Goal: Transaction & Acquisition: Obtain resource

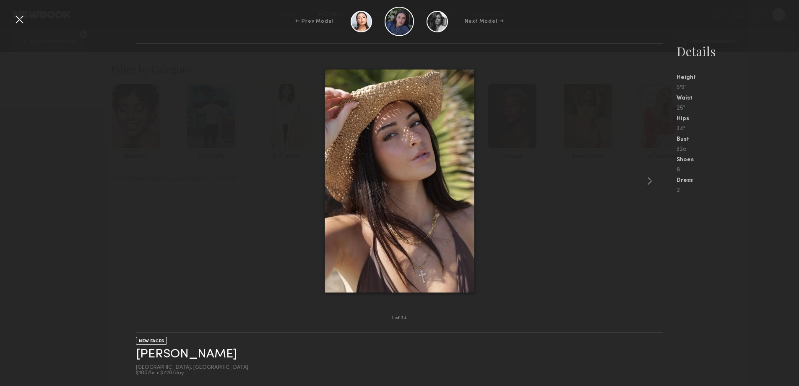
scroll to position [9893, 0]
click at [162, 360] on link "Hannah O." at bounding box center [186, 353] width 101 height 13
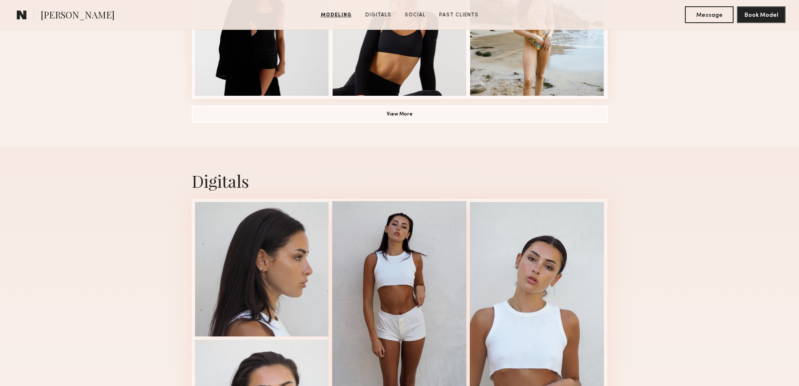
scroll to position [839, 0]
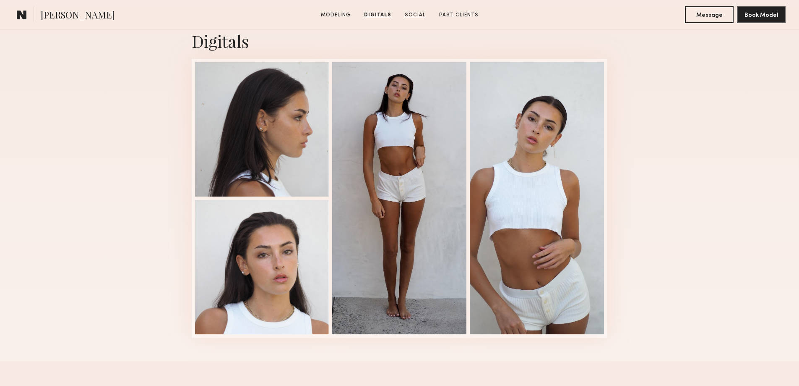
click at [422, 16] on link "Social" at bounding box center [415, 15] width 28 height 8
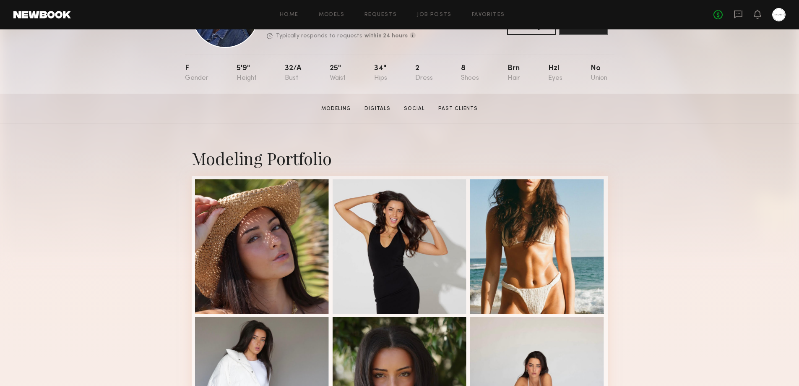
scroll to position [0, 0]
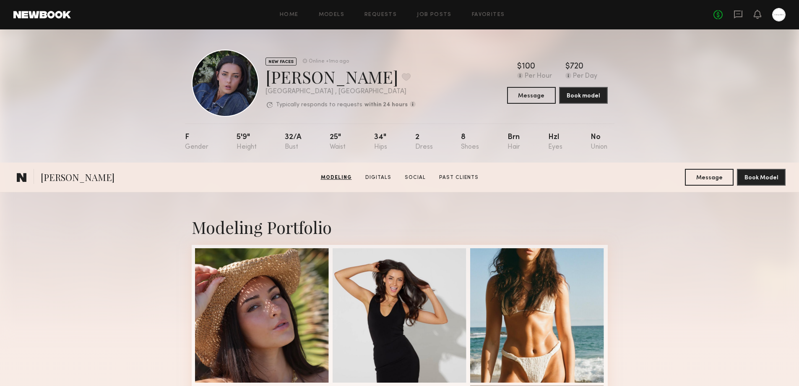
scroll to position [420, 0]
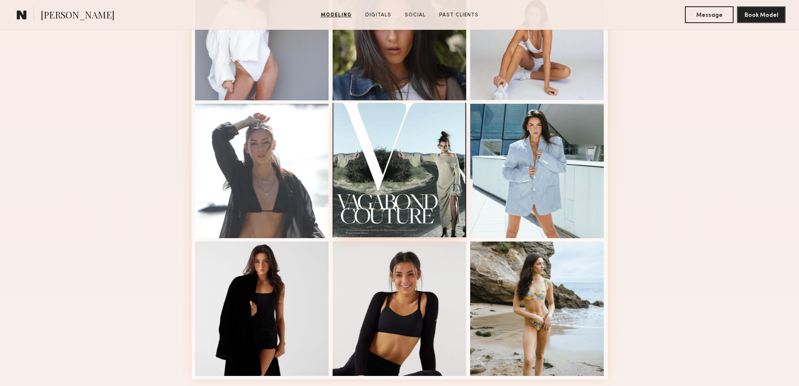
click at [419, 167] on div at bounding box center [400, 170] width 134 height 134
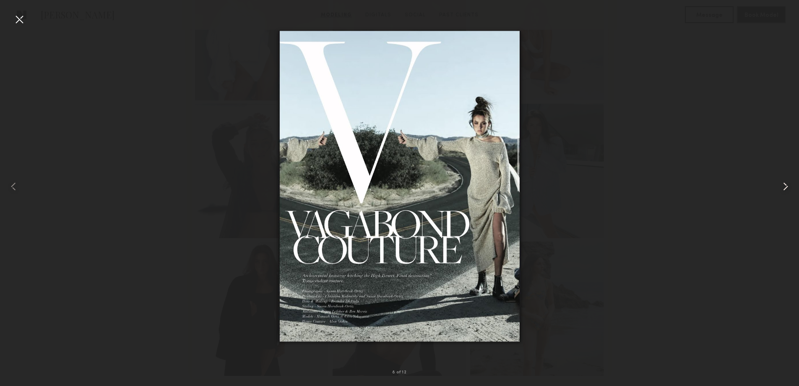
click at [786, 188] on common-icon at bounding box center [785, 186] width 13 height 13
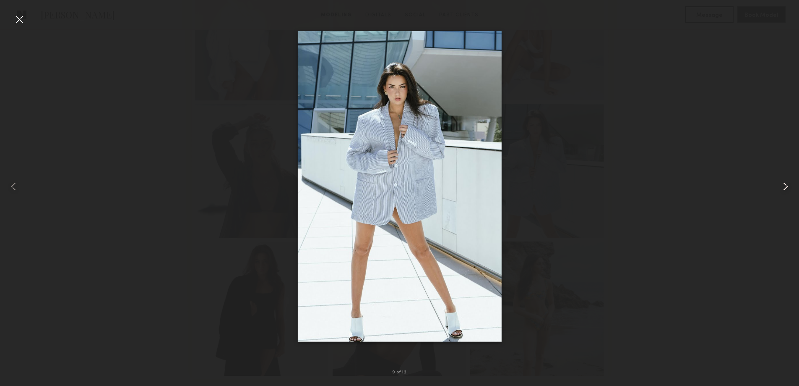
click at [781, 186] on common-icon at bounding box center [785, 186] width 13 height 13
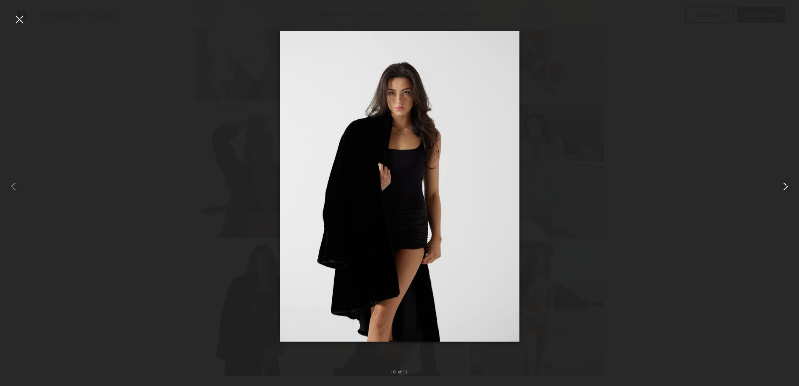
click at [781, 186] on common-icon at bounding box center [785, 186] width 13 height 13
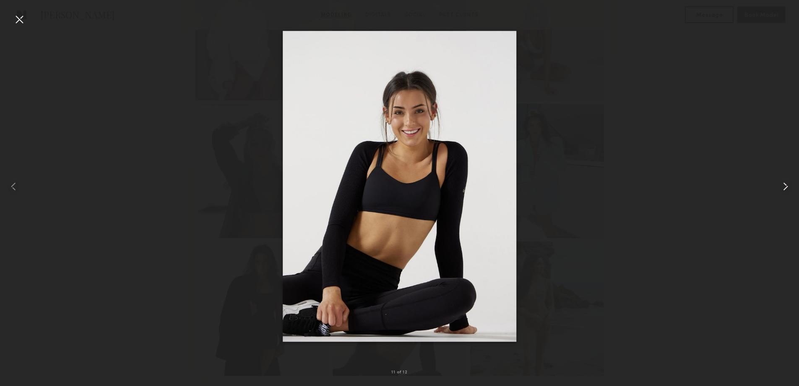
click at [781, 186] on common-icon at bounding box center [785, 186] width 13 height 13
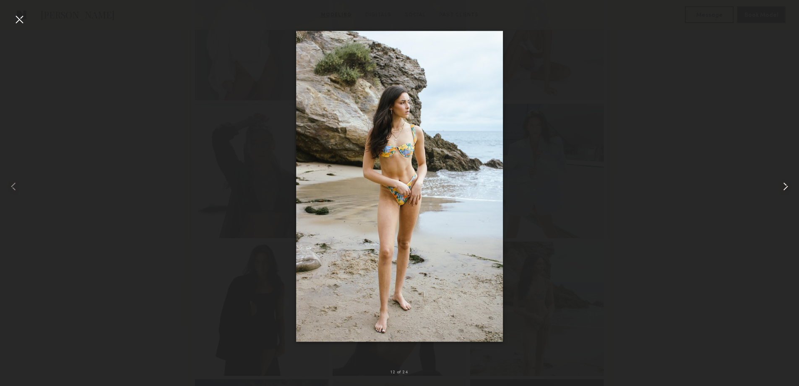
click at [780, 185] on common-icon at bounding box center [785, 186] width 13 height 13
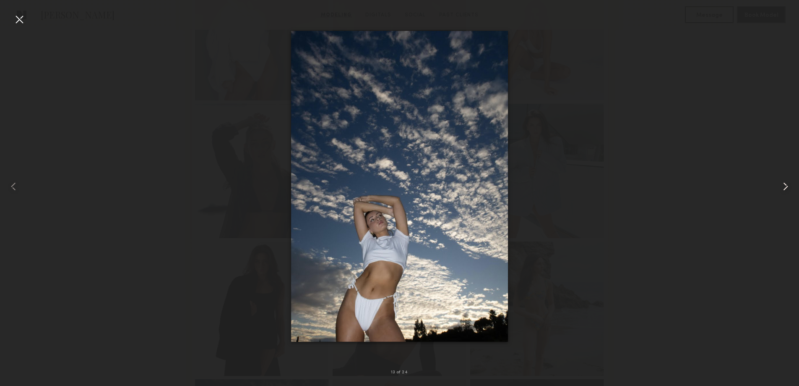
click at [780, 185] on common-icon at bounding box center [785, 186] width 13 height 13
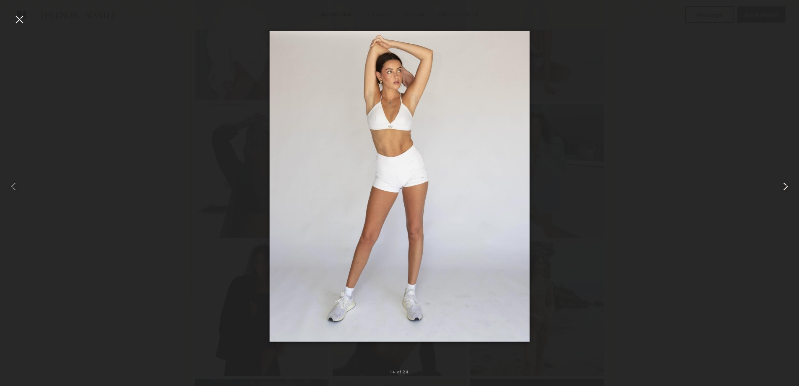
click at [780, 185] on common-icon at bounding box center [785, 186] width 13 height 13
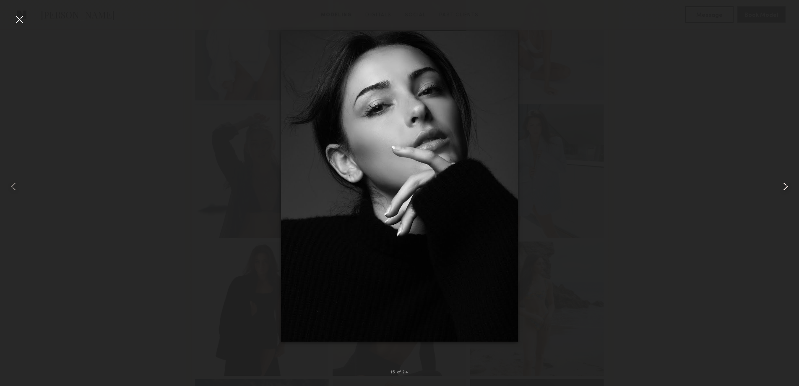
click at [787, 189] on common-icon at bounding box center [785, 186] width 13 height 13
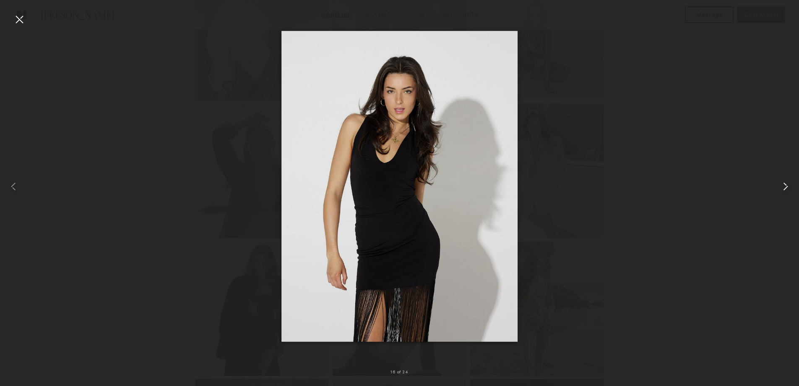
click at [785, 187] on common-icon at bounding box center [785, 186] width 13 height 13
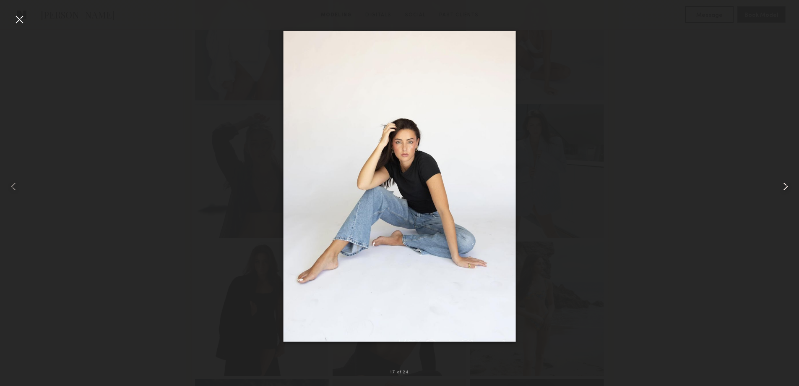
click at [785, 187] on common-icon at bounding box center [785, 186] width 13 height 13
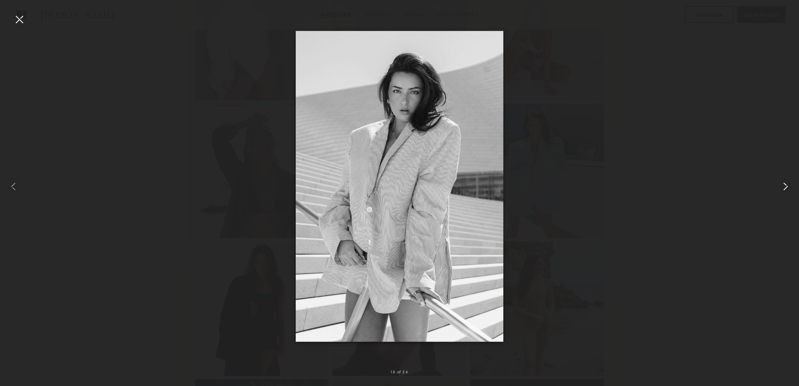
click at [785, 187] on common-icon at bounding box center [785, 186] width 13 height 13
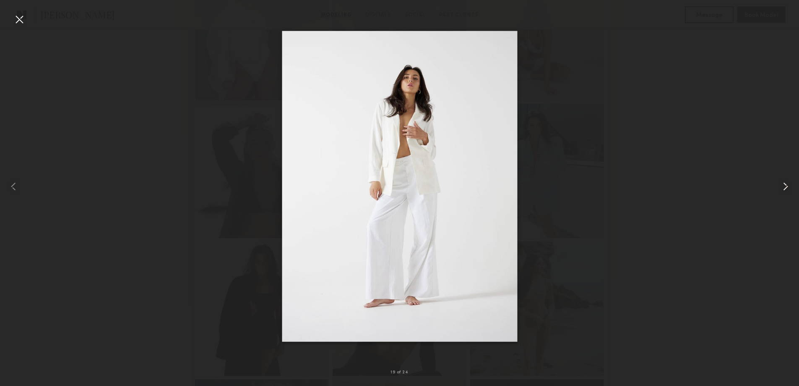
click at [785, 187] on common-icon at bounding box center [785, 186] width 13 height 13
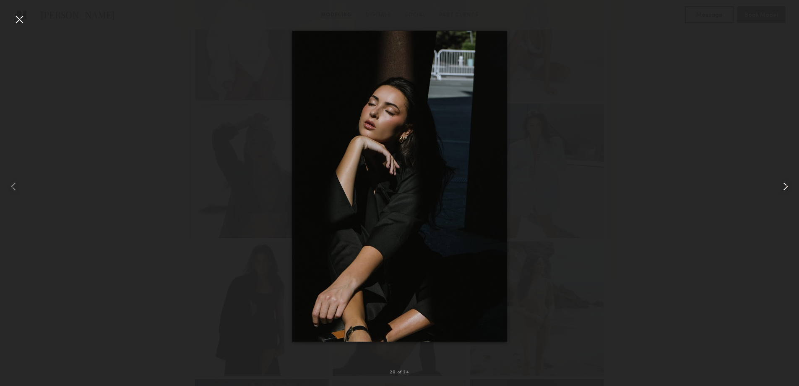
click at [785, 187] on common-icon at bounding box center [785, 186] width 13 height 13
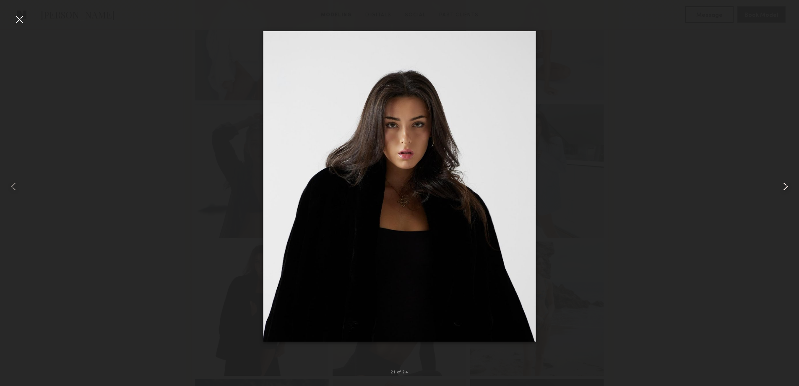
click at [784, 188] on common-icon at bounding box center [785, 186] width 13 height 13
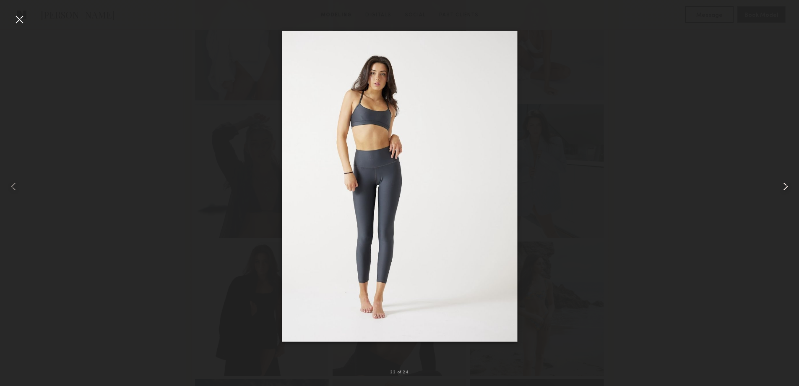
click at [784, 188] on common-icon at bounding box center [785, 186] width 13 height 13
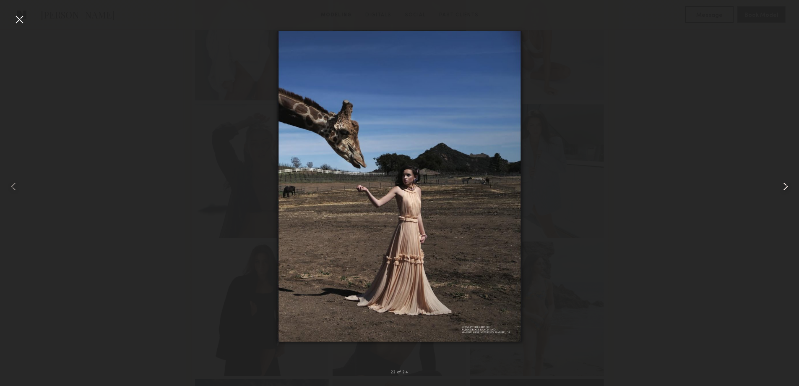
click at [784, 189] on common-icon at bounding box center [785, 186] width 13 height 13
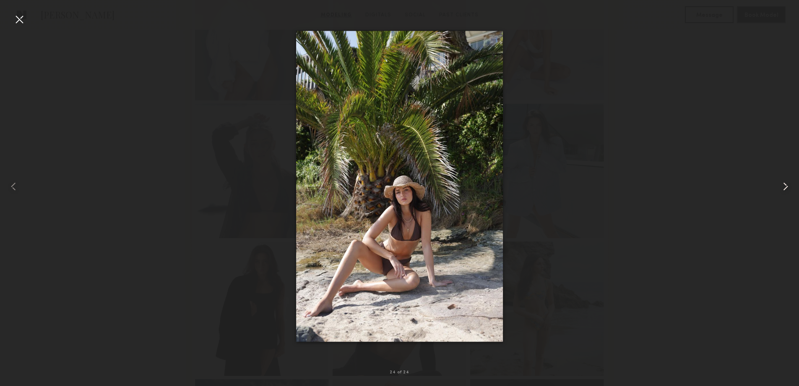
click at [784, 189] on common-icon at bounding box center [785, 186] width 13 height 13
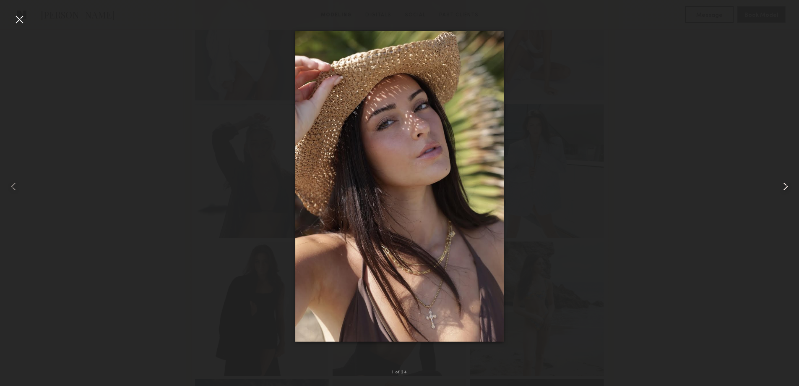
click at [784, 190] on common-icon at bounding box center [785, 186] width 13 height 13
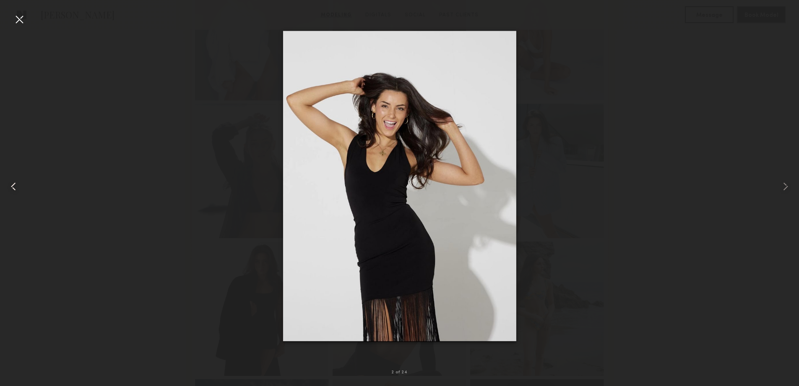
click at [16, 186] on common-icon at bounding box center [13, 186] width 13 height 13
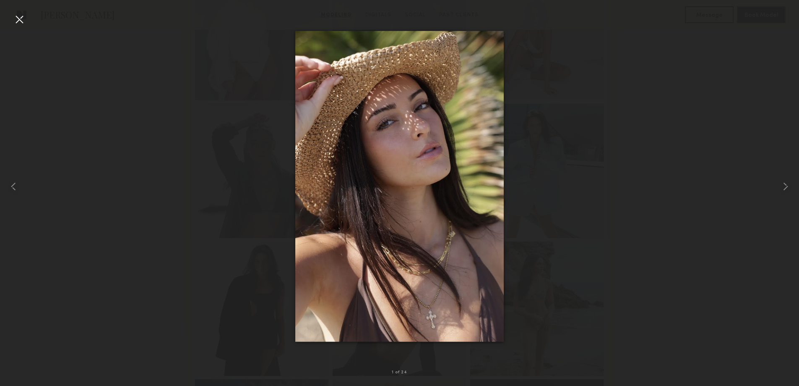
click at [695, 162] on div at bounding box center [399, 185] width 799 height 345
click at [782, 188] on common-icon at bounding box center [785, 186] width 13 height 13
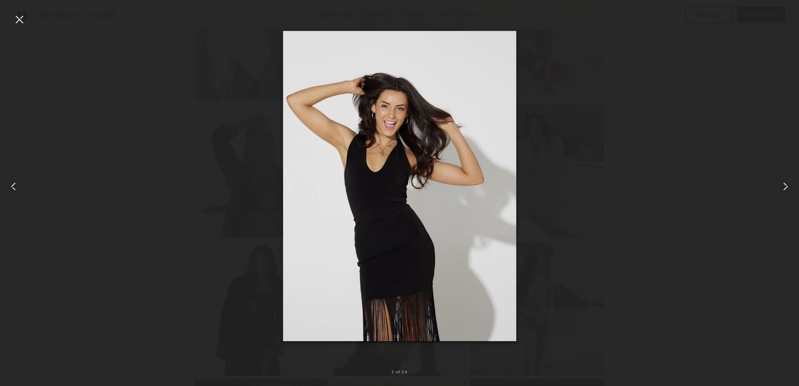
click at [782, 188] on common-icon at bounding box center [785, 186] width 13 height 13
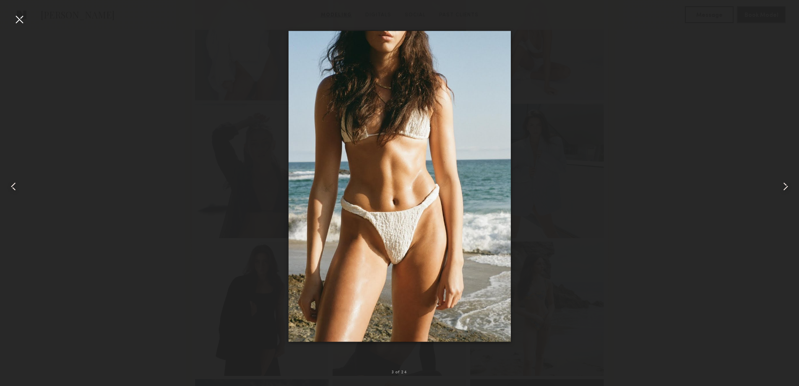
click at [782, 188] on common-icon at bounding box center [785, 186] width 13 height 13
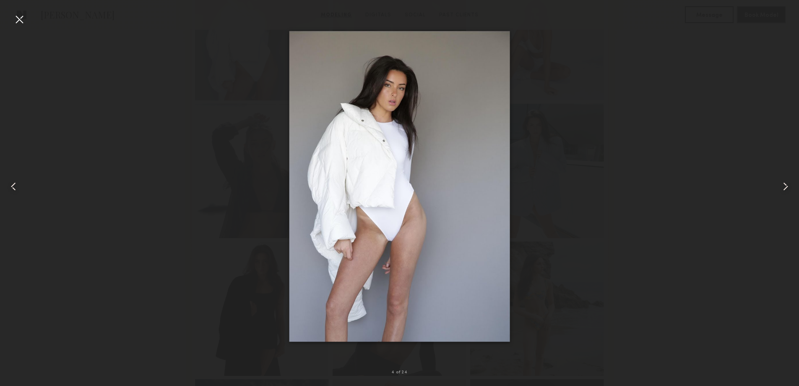
click at [14, 185] on common-icon at bounding box center [13, 186] width 13 height 13
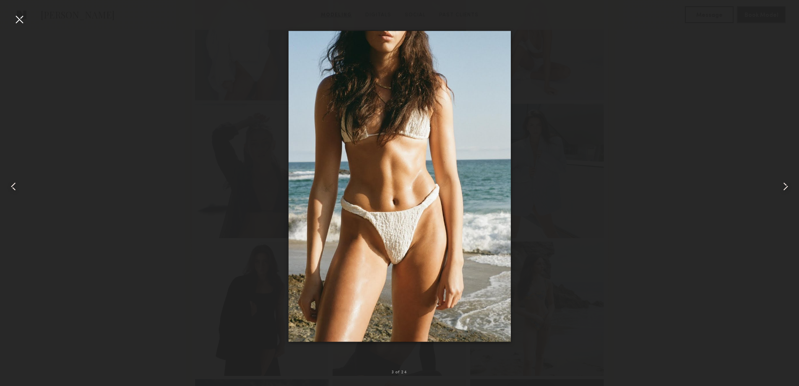
click at [785, 190] on common-icon at bounding box center [785, 186] width 13 height 13
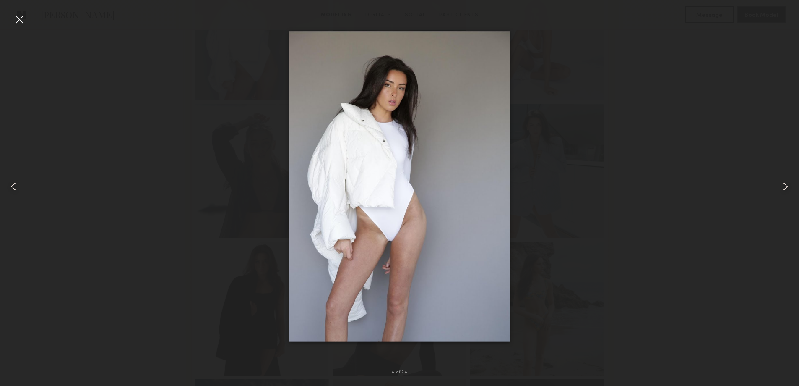
click at [784, 189] on common-icon at bounding box center [785, 186] width 13 height 13
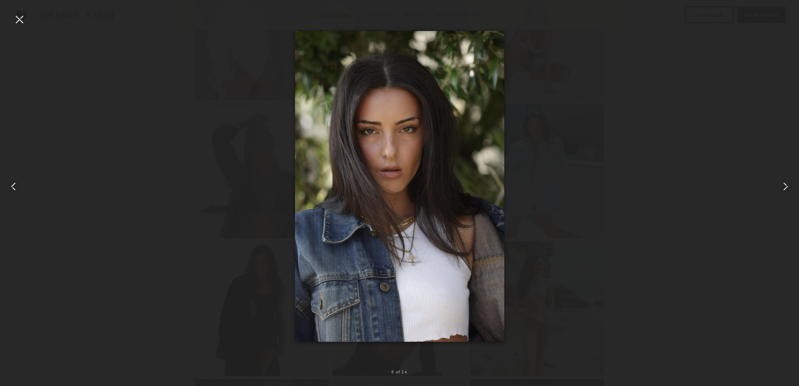
click at [786, 190] on common-icon at bounding box center [785, 186] width 13 height 13
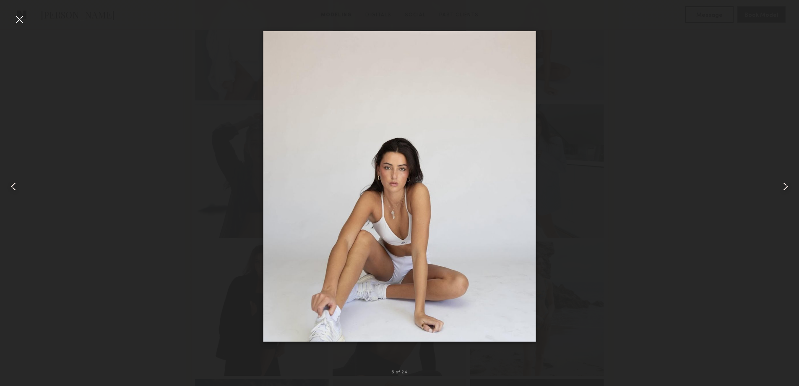
click at [784, 183] on common-icon at bounding box center [785, 186] width 13 height 13
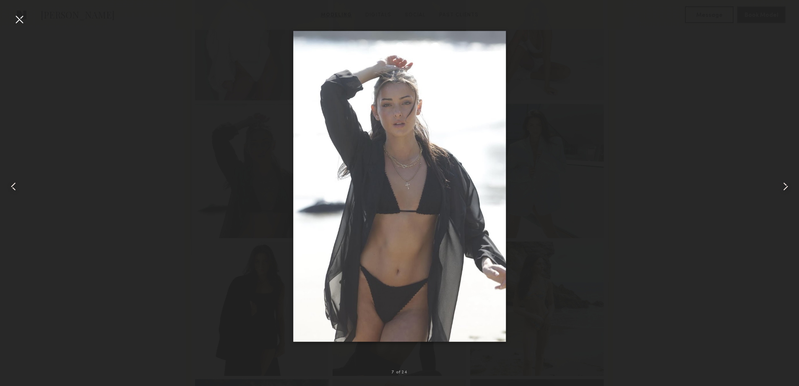
click at [785, 186] on common-icon at bounding box center [785, 186] width 13 height 13
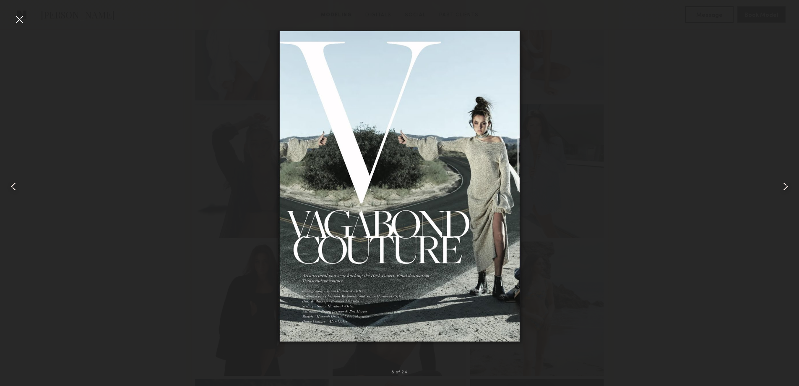
click at [789, 188] on common-icon at bounding box center [785, 186] width 13 height 13
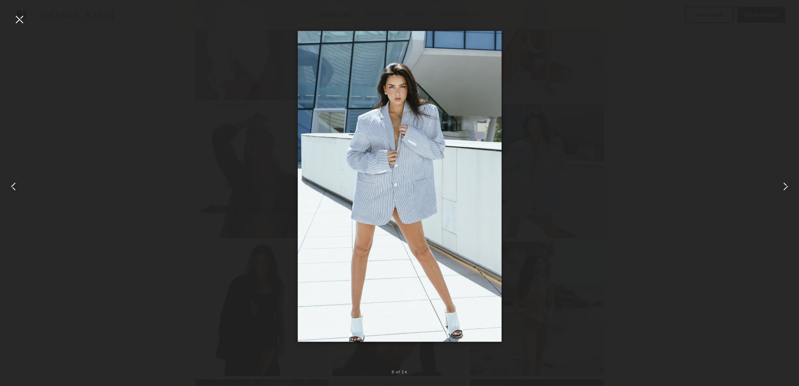
click at [787, 186] on common-icon at bounding box center [785, 186] width 13 height 13
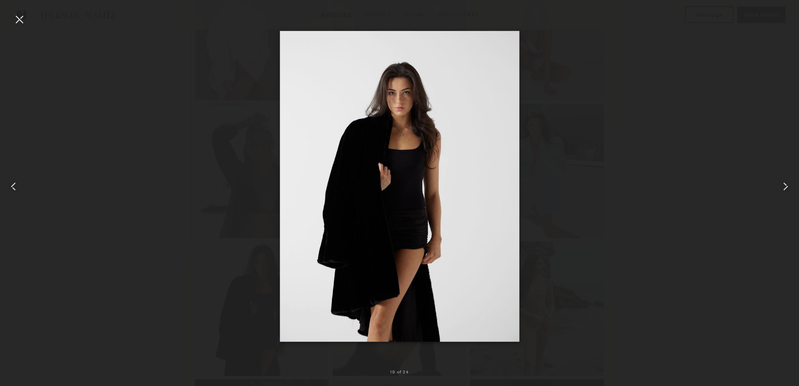
click at [787, 181] on common-icon at bounding box center [785, 186] width 13 height 13
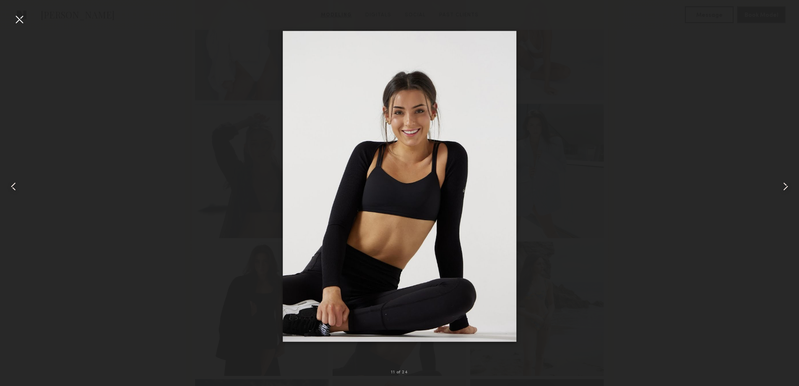
click at [787, 181] on common-icon at bounding box center [785, 186] width 13 height 13
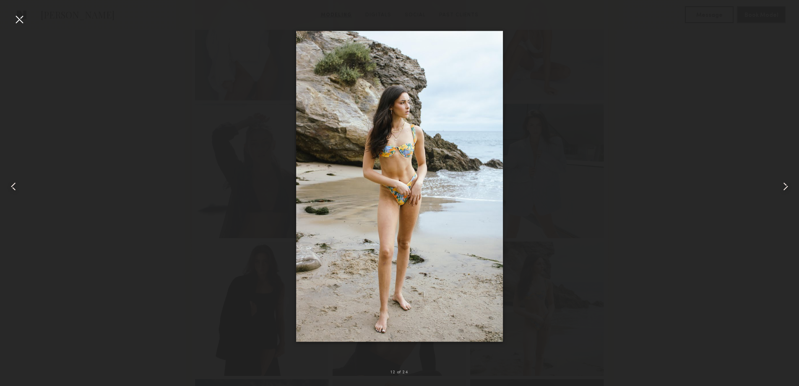
click at [787, 181] on common-icon at bounding box center [785, 186] width 13 height 13
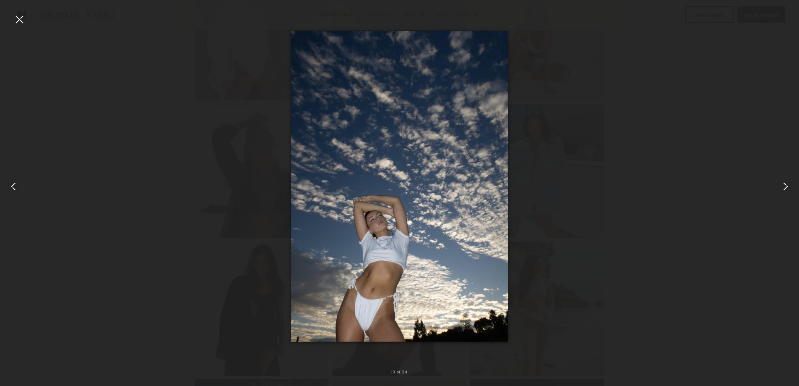
click at [19, 23] on div at bounding box center [19, 19] width 13 height 13
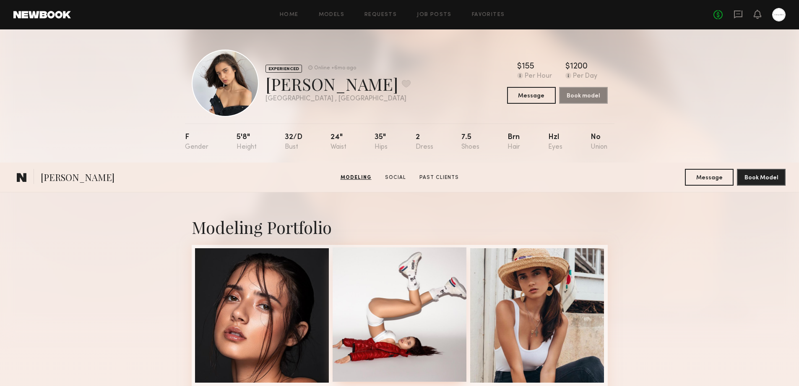
scroll to position [280, 0]
